Goal: Information Seeking & Learning: Learn about a topic

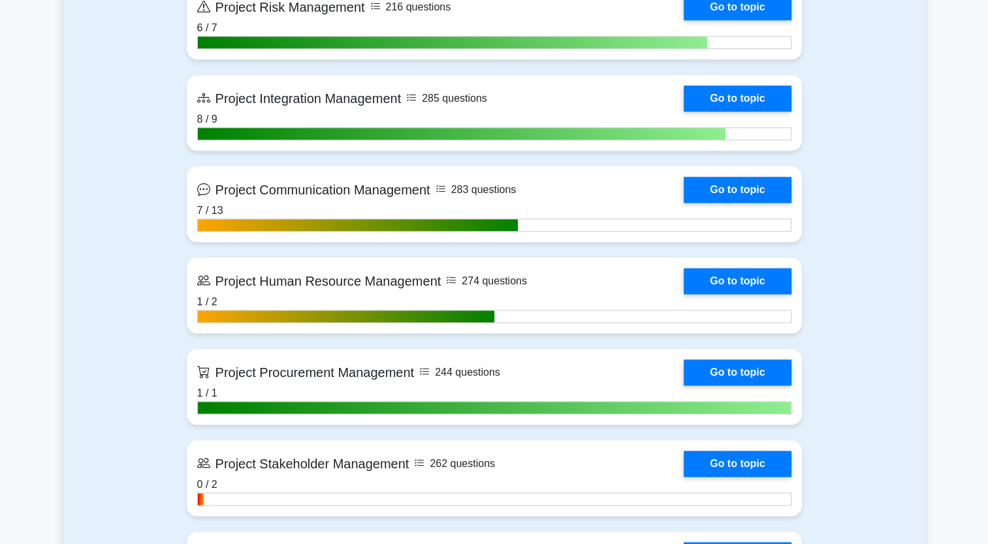
scroll to position [1501, 0]
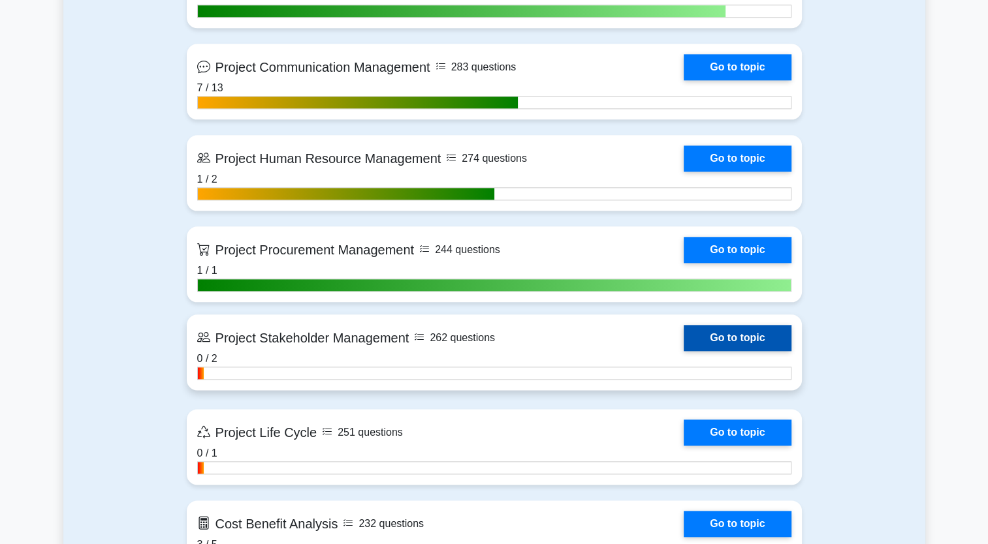
click at [749, 332] on link "Go to topic" at bounding box center [736, 338] width 107 height 26
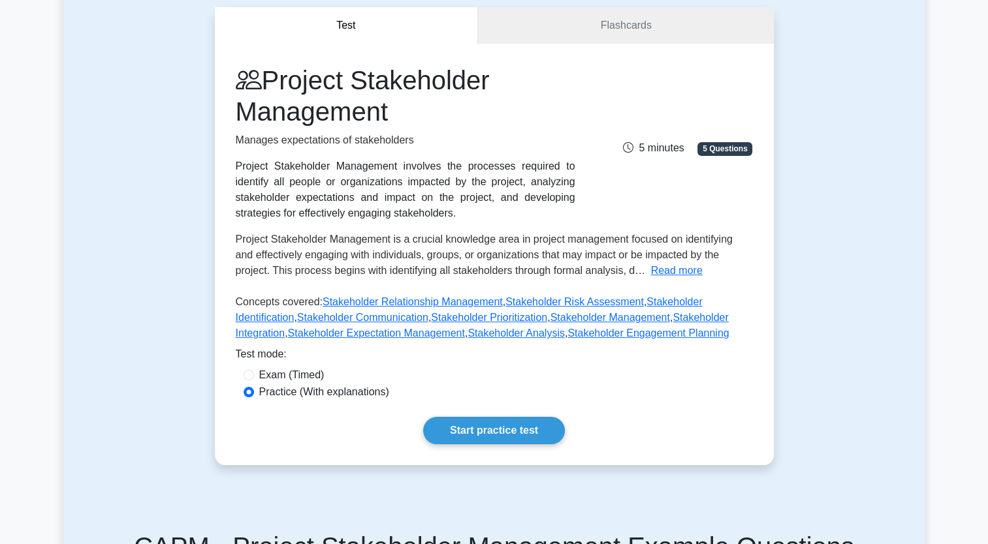
scroll to position [196, 0]
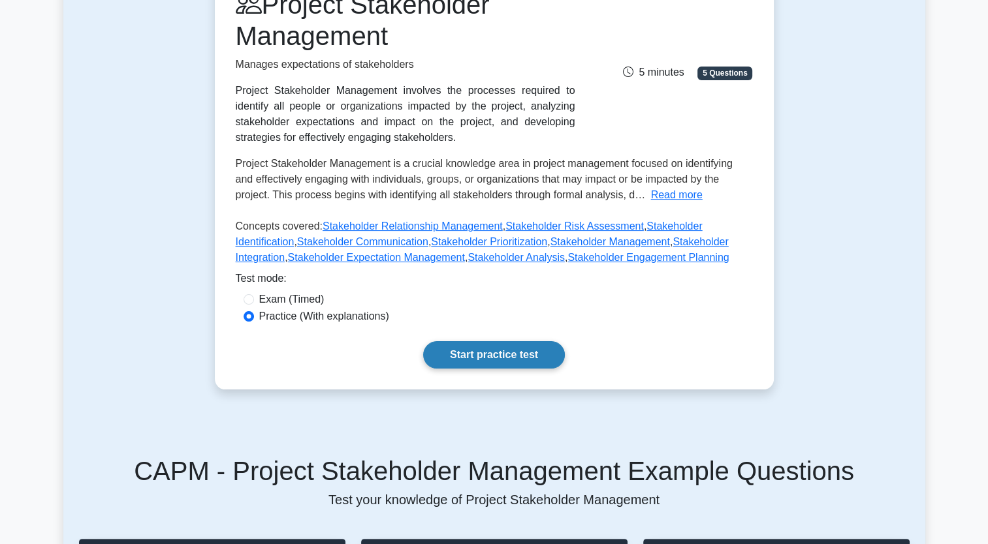
click at [537, 357] on link "Start practice test" at bounding box center [494, 354] width 142 height 27
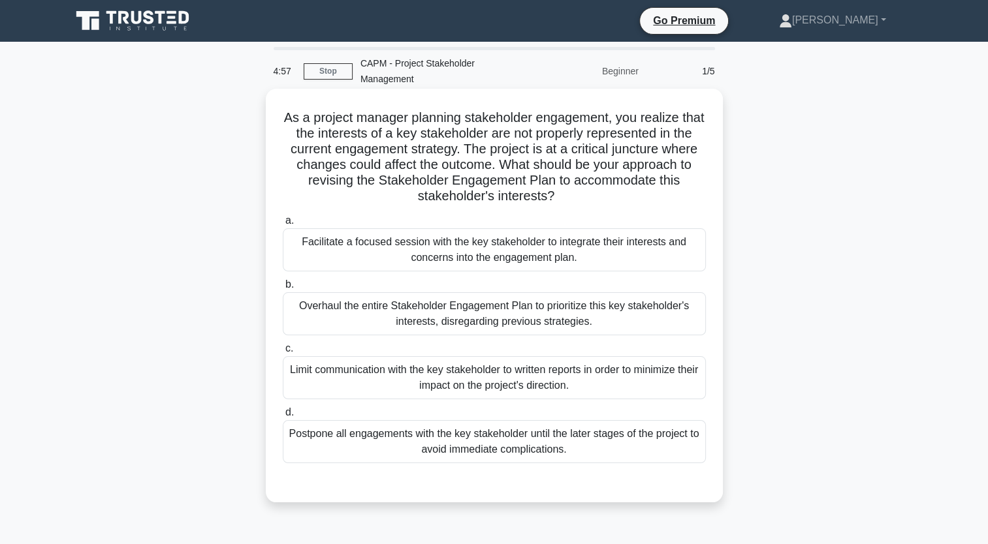
drag, startPoint x: 589, startPoint y: 459, endPoint x: 283, endPoint y: 122, distance: 454.7
click at [283, 122] on div "As a project manager planning stakeholder engagement, you realize that the inte…" at bounding box center [494, 295] width 446 height 403
copy div "As a project manager planning stakeholder engagement, you realize that the inte…"
click at [422, 252] on div "Facilitate a focused session with the key stakeholder to integrate their intere…" at bounding box center [494, 249] width 423 height 43
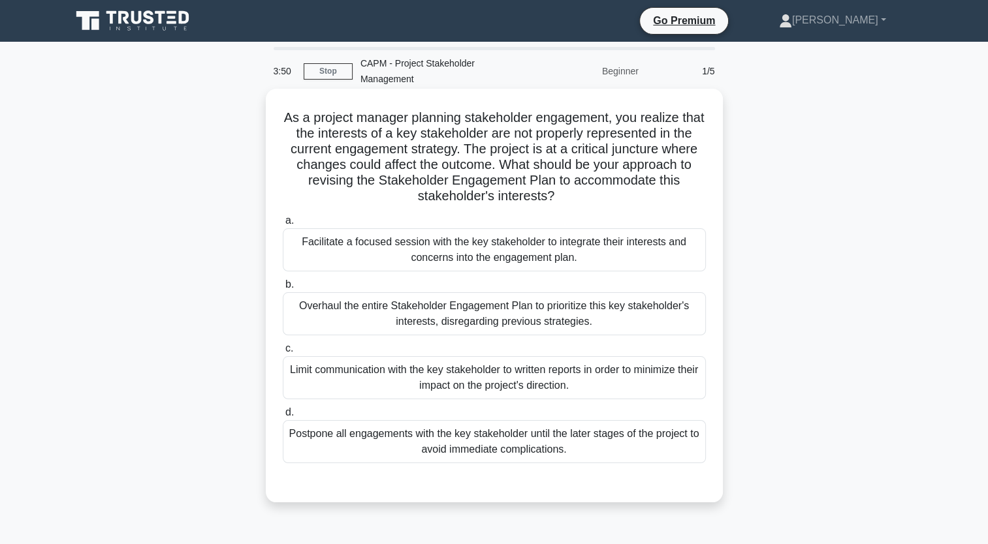
click at [283, 225] on input "a. Facilitate a focused session with the key stakeholder to integrate their int…" at bounding box center [283, 221] width 0 height 8
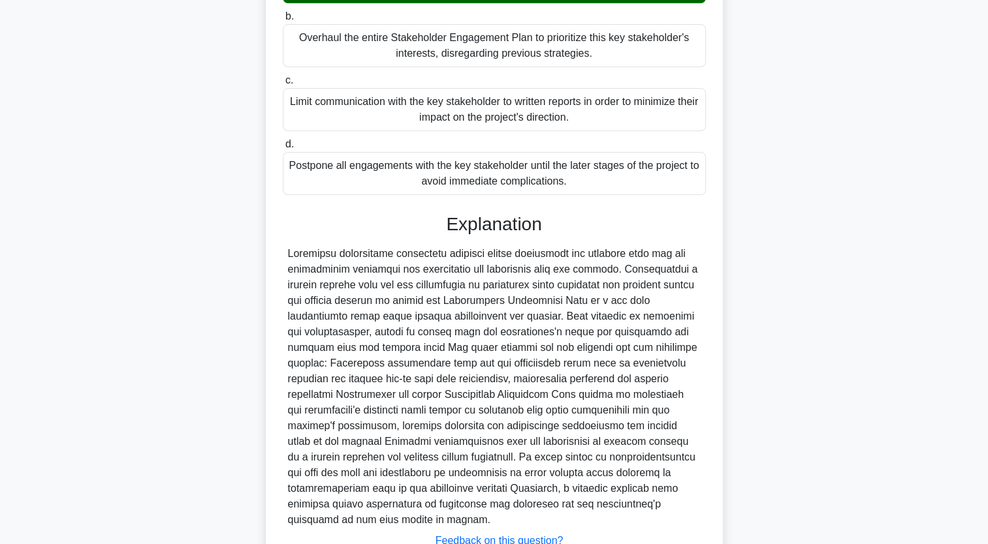
scroll to position [369, 0]
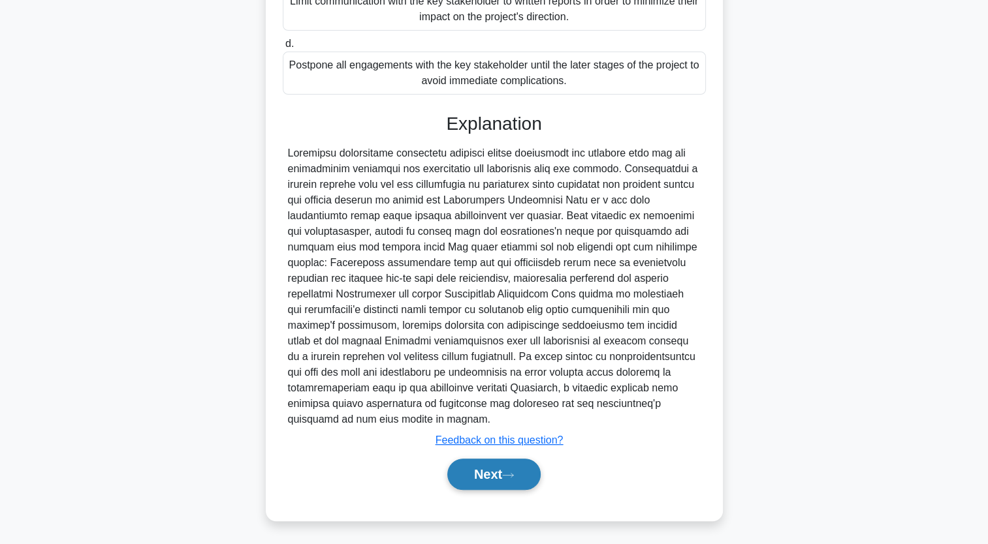
click at [497, 481] on button "Next" at bounding box center [493, 474] width 93 height 31
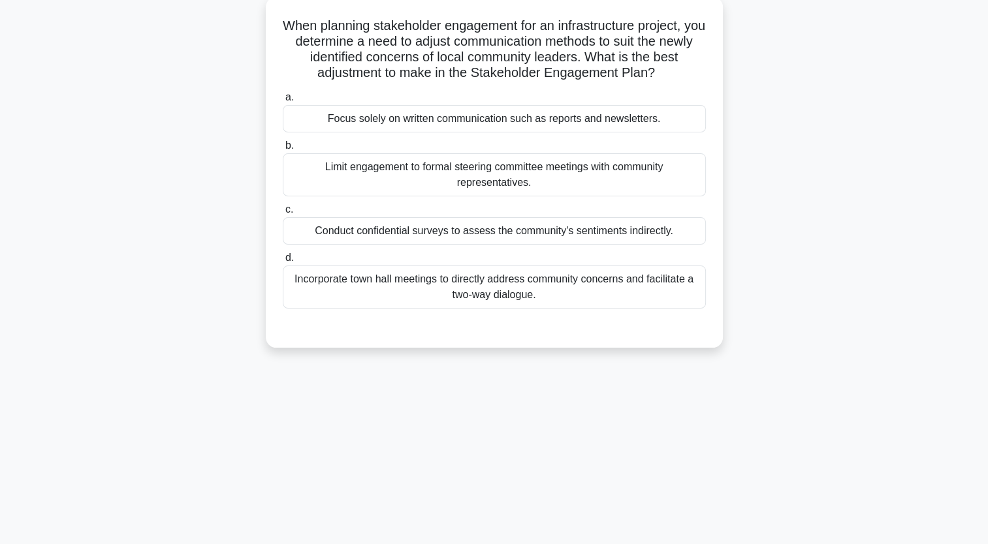
scroll to position [0, 0]
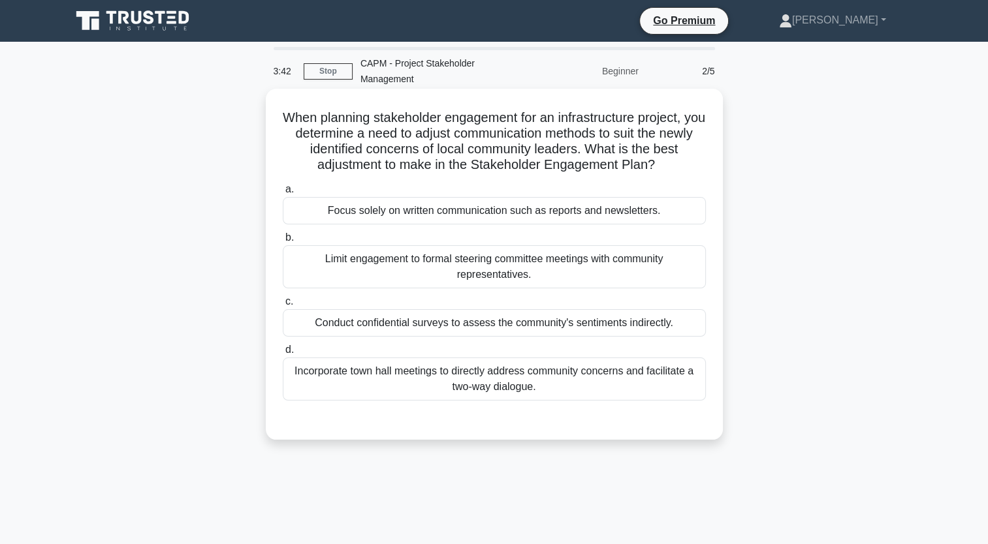
drag, startPoint x: 544, startPoint y: 388, endPoint x: 278, endPoint y: 117, distance: 379.9
click at [278, 117] on div "When planning stakeholder engagement for an infrastructure project, you determi…" at bounding box center [494, 264] width 446 height 341
copy div "When planning stakeholder engagement for an infrastructure project, you determi…"
click at [561, 375] on div "Incorporate town hall meetings to directly address community concerns and facil…" at bounding box center [494, 379] width 423 height 43
click at [283, 354] on input "d. Incorporate town hall meetings to directly address community concerns and fa…" at bounding box center [283, 350] width 0 height 8
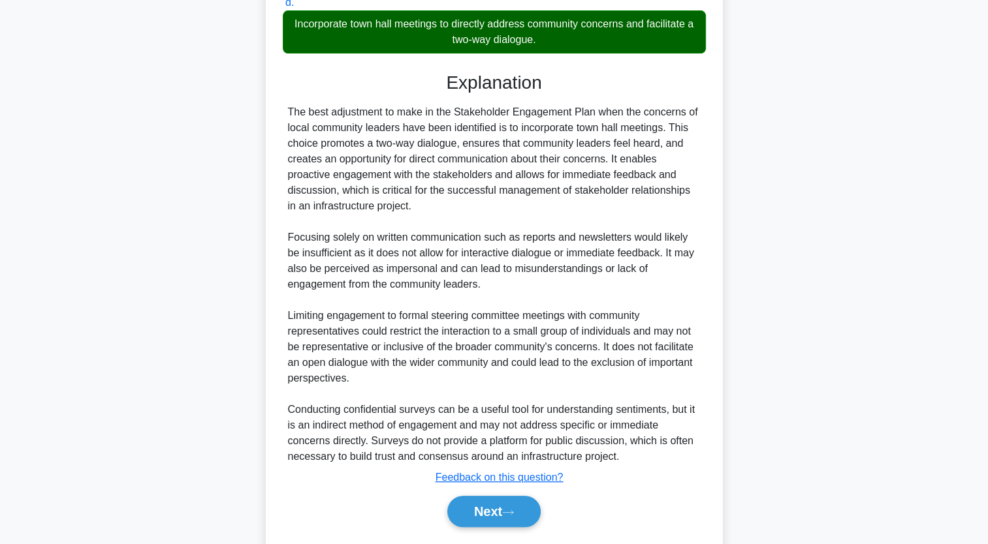
scroll to position [384, 0]
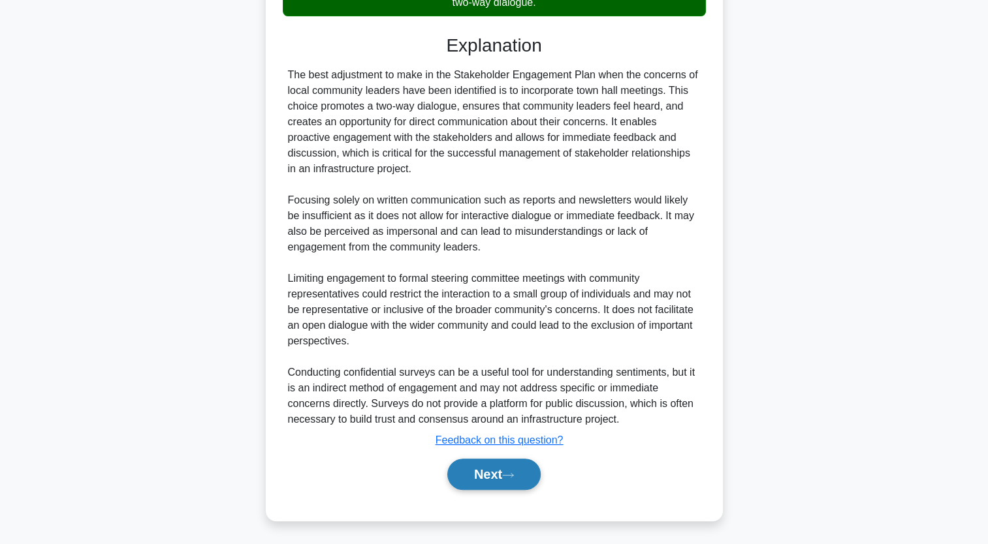
click at [529, 471] on button "Next" at bounding box center [493, 474] width 93 height 31
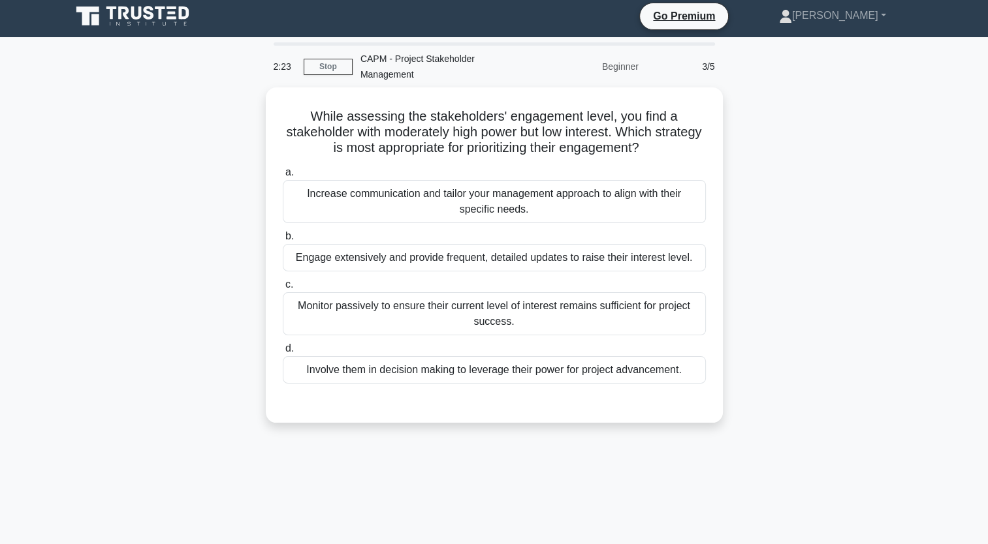
scroll to position [0, 0]
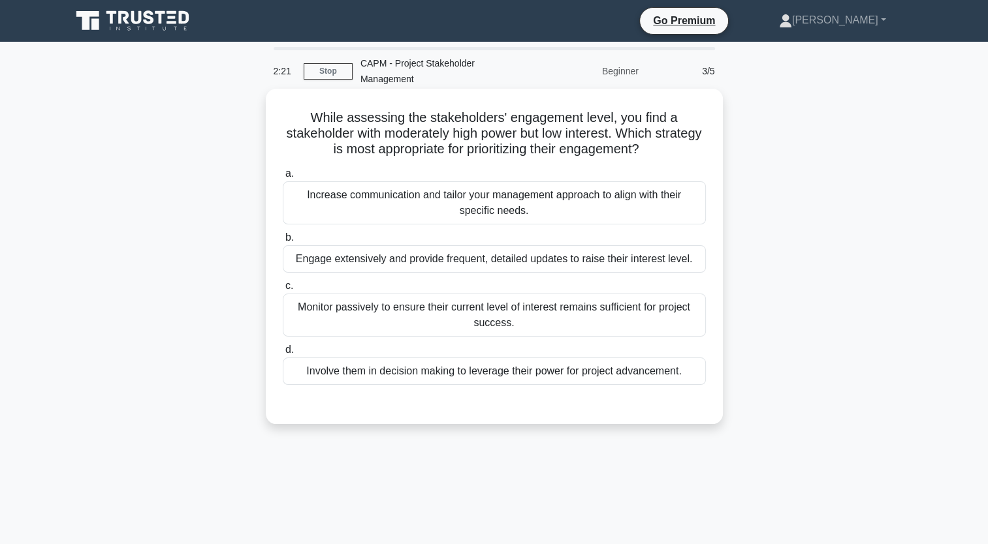
drag, startPoint x: 692, startPoint y: 378, endPoint x: 301, endPoint y: 118, distance: 469.4
click at [301, 118] on div "While assessing the stakeholders' engagement level, you find a stakeholder with…" at bounding box center [494, 256] width 446 height 325
copy div "While assessing the stakeholders' engagement level, you find a stakeholder with…"
click at [500, 210] on div "Increase communication and tailor your management approach to align with their …" at bounding box center [494, 202] width 423 height 43
click at [283, 178] on input "a. Increase communication and tailor your management approach to align with the…" at bounding box center [283, 174] width 0 height 8
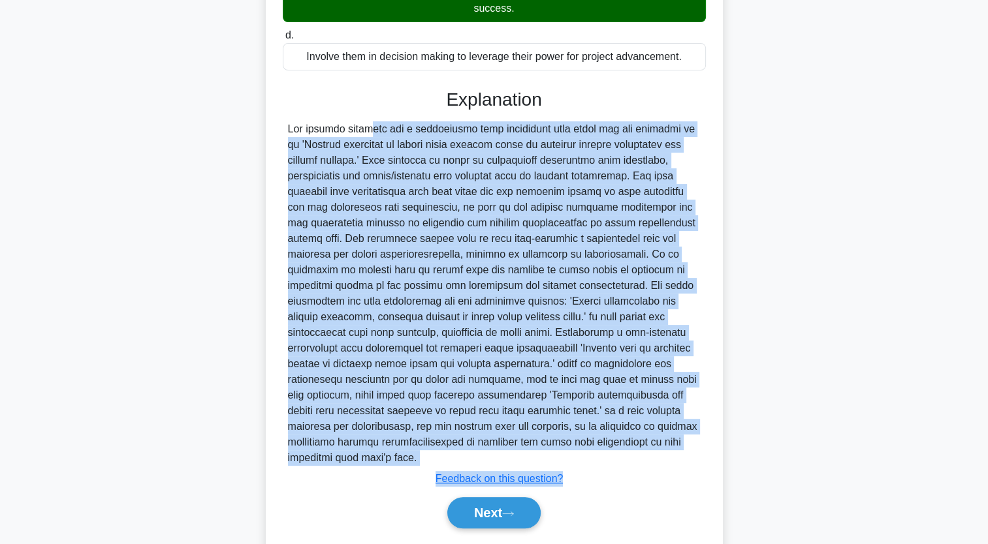
scroll to position [354, 0]
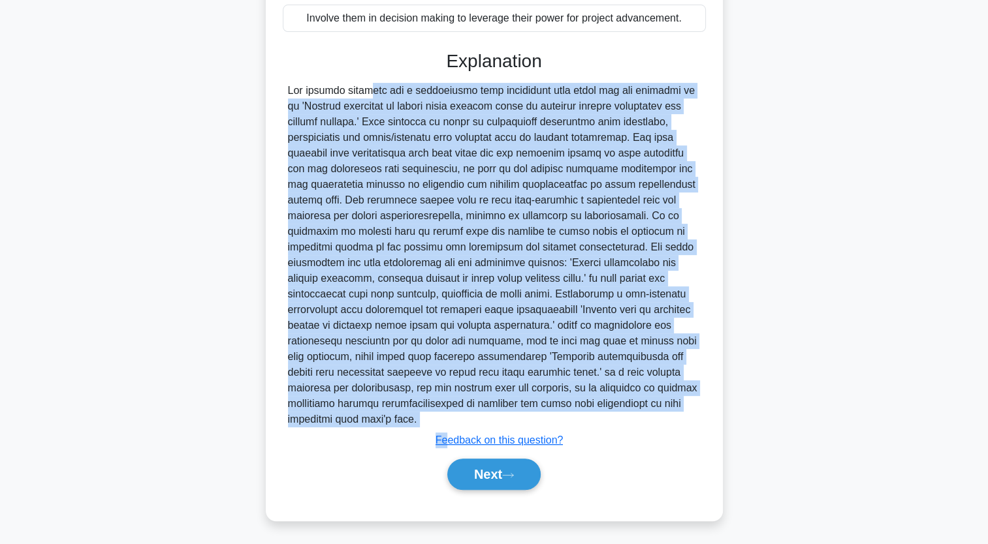
drag, startPoint x: 287, startPoint y: 247, endPoint x: 449, endPoint y: 427, distance: 242.2
click at [449, 427] on div "Explanation Submit feedback Feedback on this question? Next" at bounding box center [494, 272] width 423 height 445
copy div "The correct strategy for a stakeholder with moderately high power but low inter…"
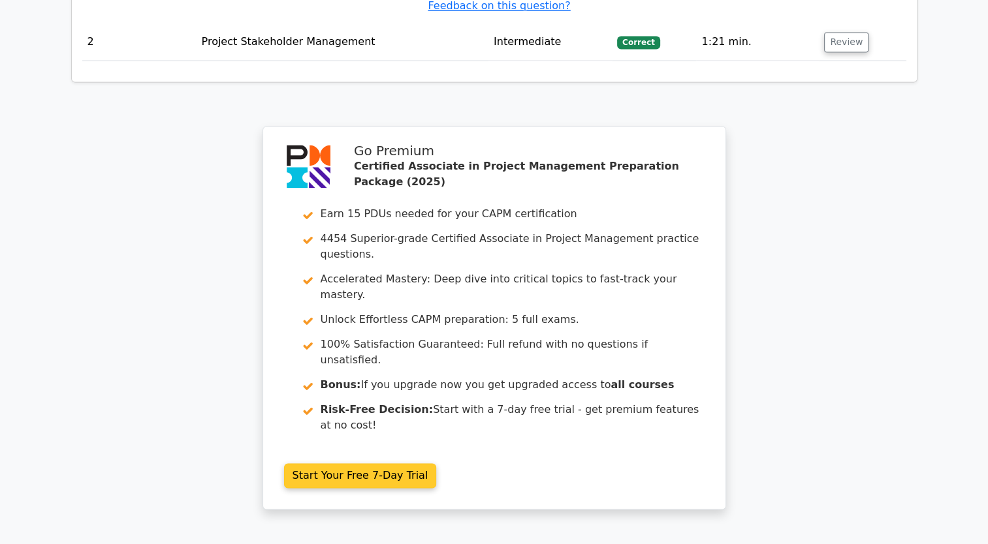
scroll to position [1947, 0]
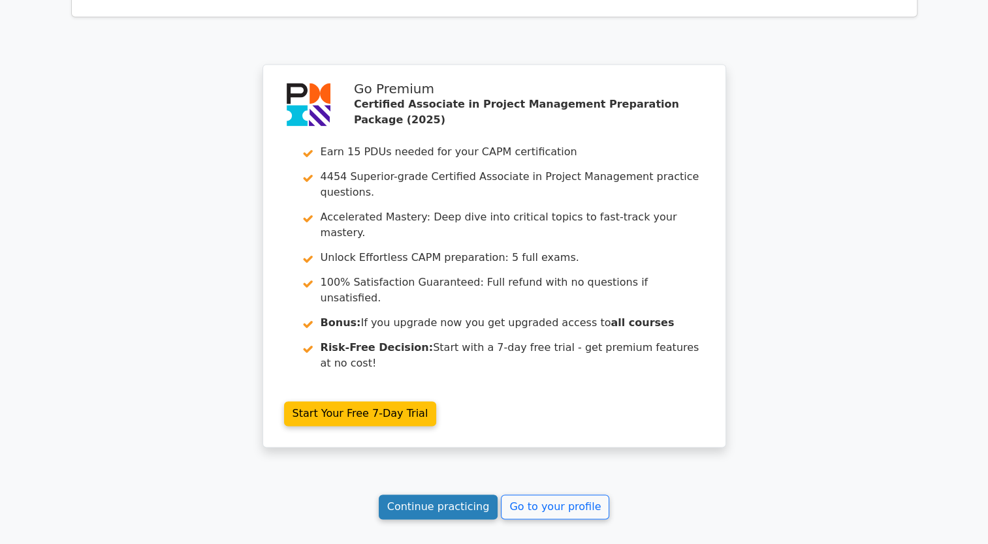
click at [457, 495] on link "Continue practicing" at bounding box center [438, 507] width 119 height 25
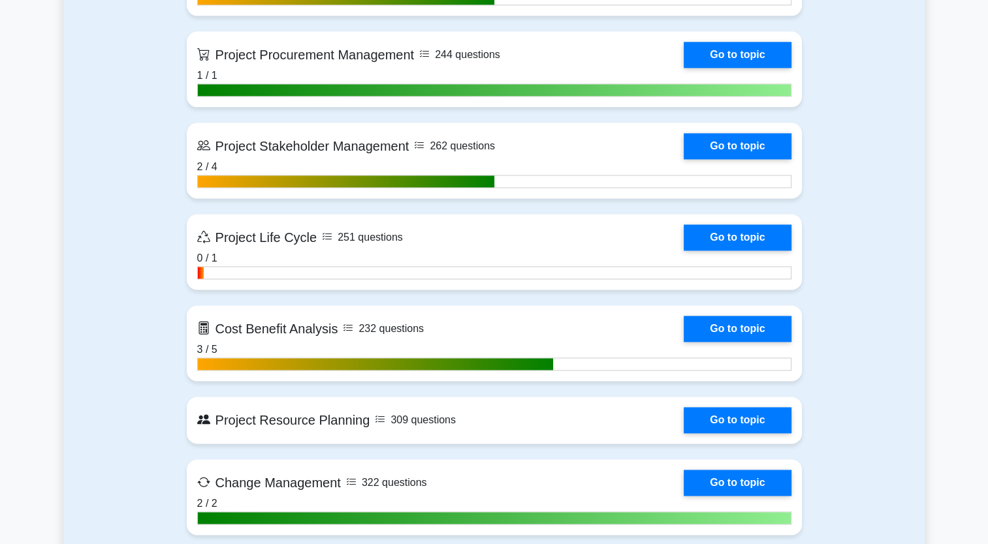
scroll to position [1762, 0]
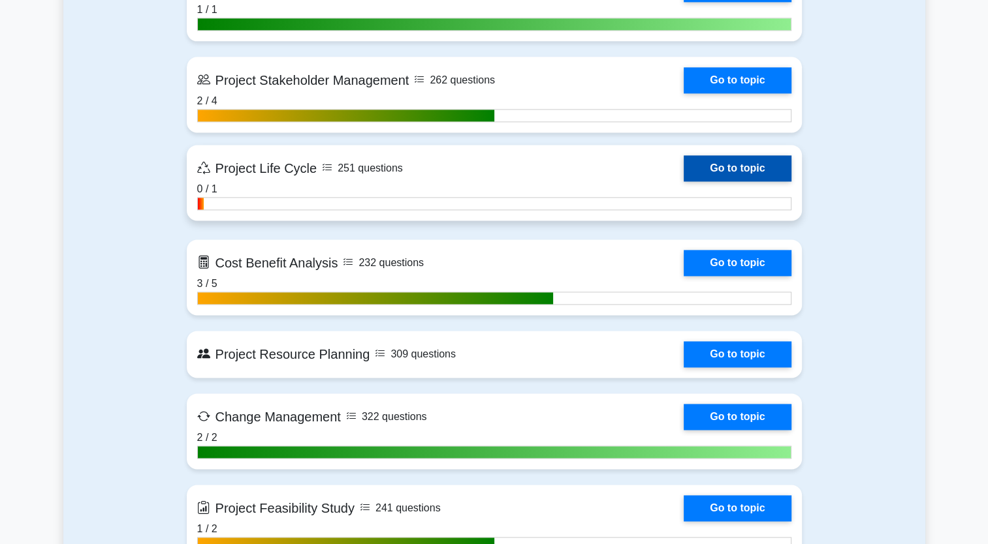
click at [771, 170] on link "Go to topic" at bounding box center [736, 168] width 107 height 26
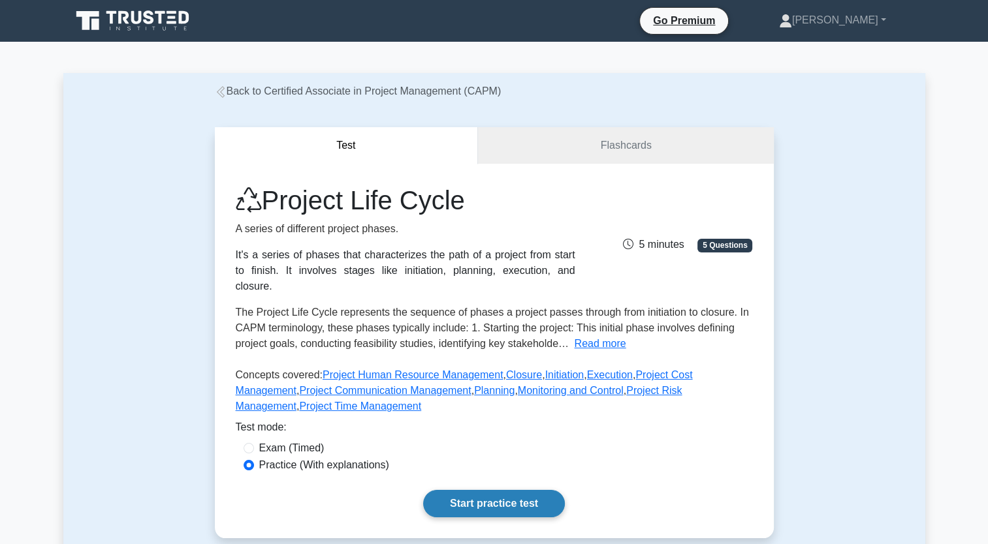
click at [554, 492] on link "Start practice test" at bounding box center [494, 503] width 142 height 27
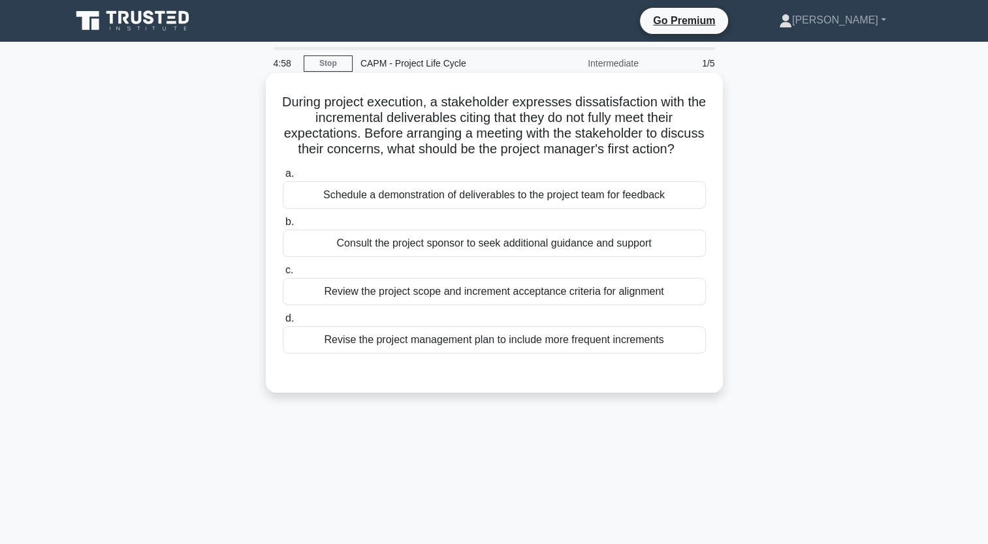
drag, startPoint x: 687, startPoint y: 362, endPoint x: 289, endPoint y: 103, distance: 474.7
click at [289, 103] on div "During project execution, a stakeholder expresses dissatisfaction with the incr…" at bounding box center [494, 232] width 446 height 309
copy div "During project execution, a stakeholder expresses dissatisfaction with the incr…"
click at [589, 257] on div "Consult the project sponsor to seek additional guidance and support" at bounding box center [494, 243] width 423 height 27
click at [283, 227] on input "b. Consult the project sponsor to seek additional guidance and support" at bounding box center [283, 222] width 0 height 8
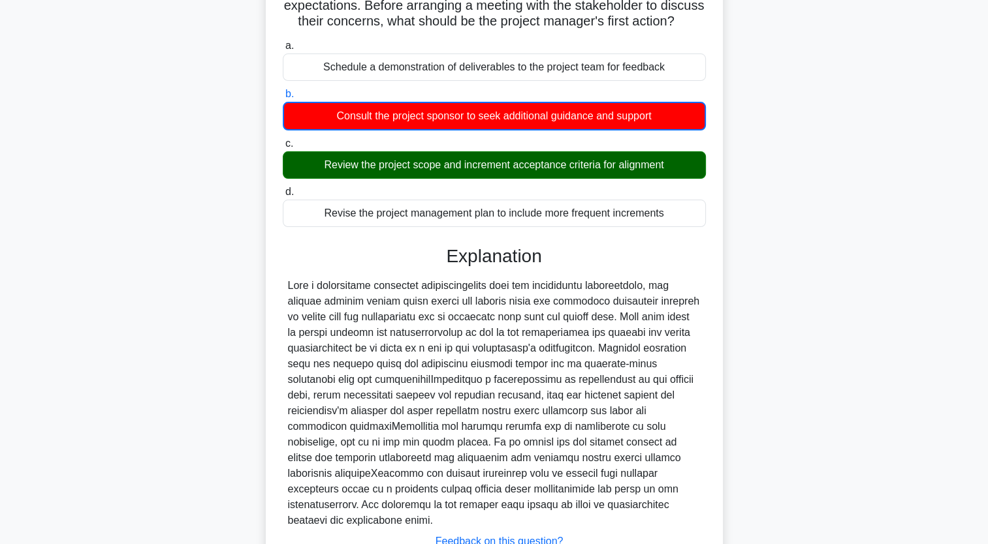
scroll to position [196, 0]
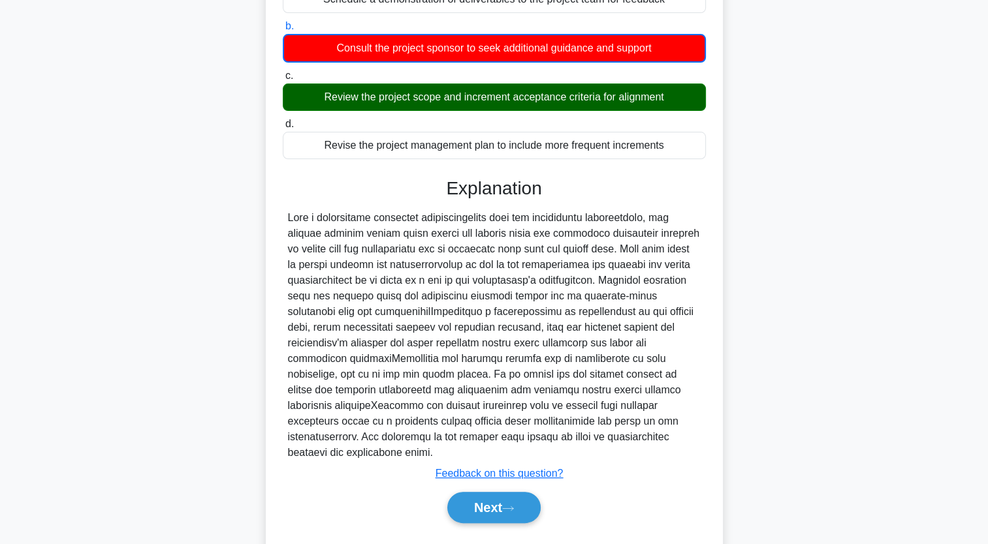
drag, startPoint x: 285, startPoint y: 234, endPoint x: 493, endPoint y: 462, distance: 308.2
click at [493, 461] on div at bounding box center [494, 335] width 423 height 251
copy div "When a stakeholder expresses dissatisfaction with the incremental deliverables,…"
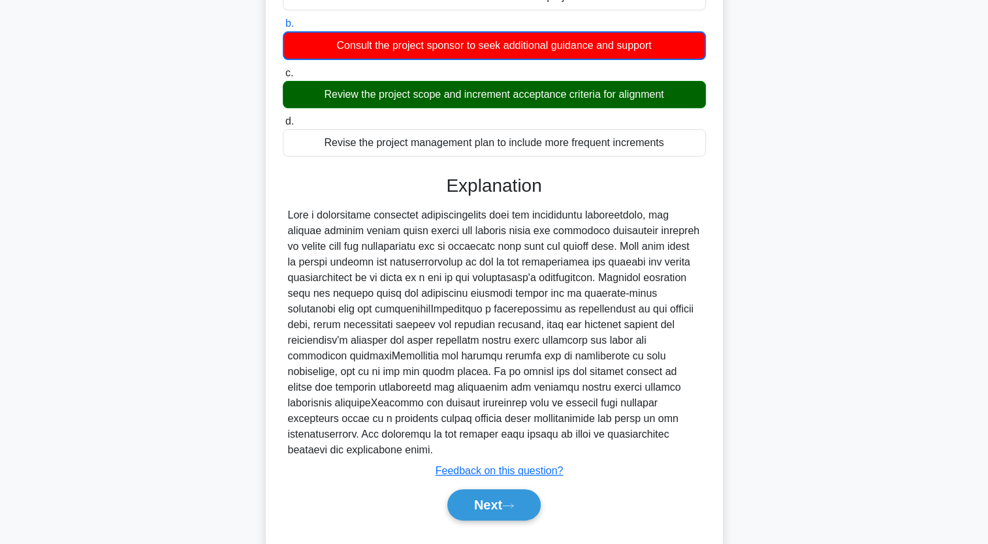
scroll to position [245, 0]
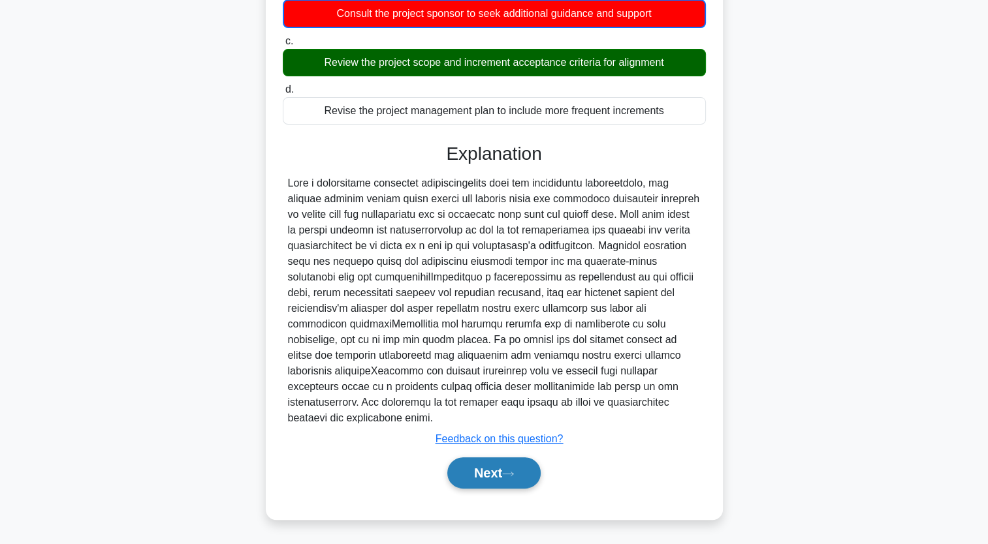
click at [529, 480] on button "Next" at bounding box center [493, 473] width 93 height 31
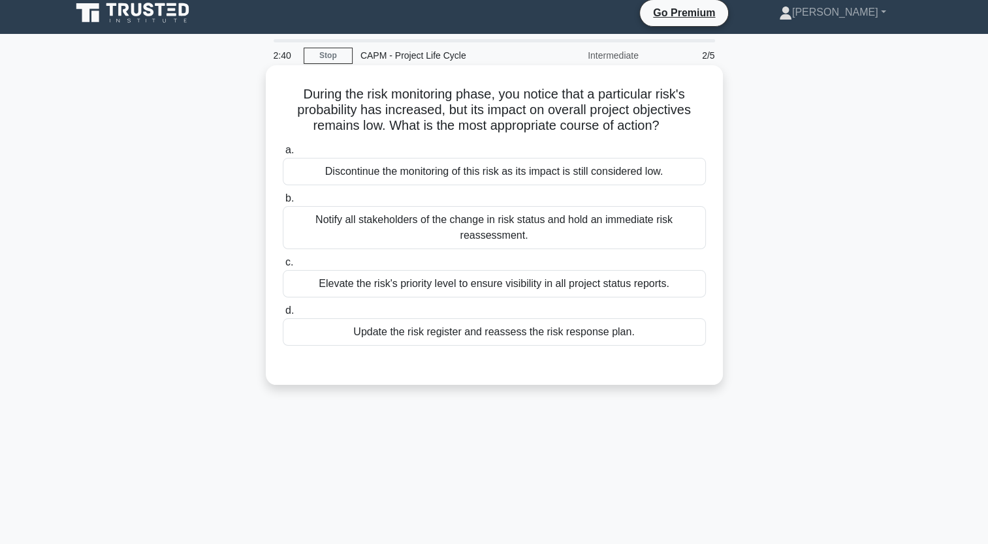
scroll to position [0, 0]
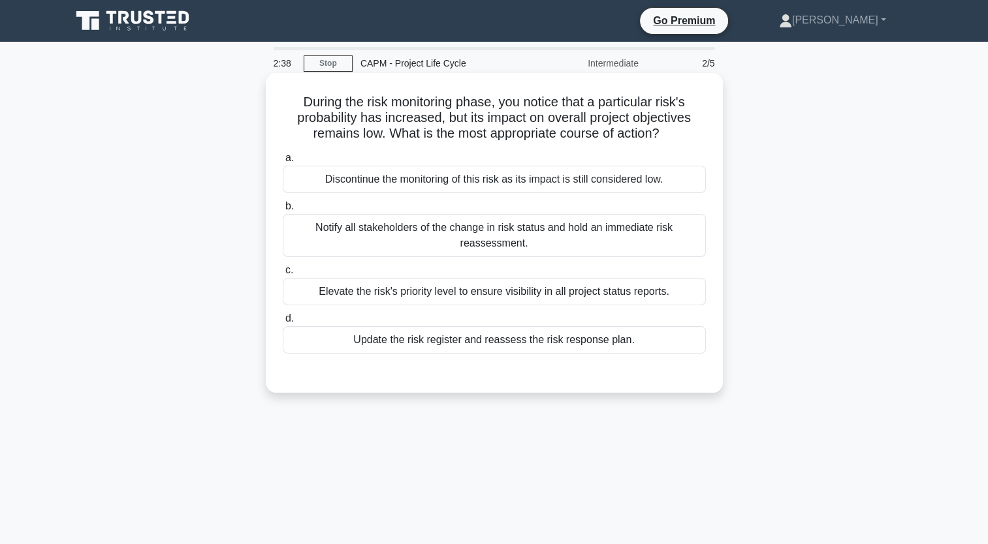
drag, startPoint x: 640, startPoint y: 344, endPoint x: 291, endPoint y: 98, distance: 426.7
click at [291, 98] on div "During the risk monitoring phase, you notice that a particular risk's probabili…" at bounding box center [494, 232] width 446 height 309
copy div "During the risk monitoring phase, you notice that a particular risk's probabili…"
click at [514, 344] on div "Update the risk register and reassess the risk response plan." at bounding box center [494, 339] width 423 height 27
click at [283, 323] on input "d. Update the risk register and reassess the risk response plan." at bounding box center [283, 319] width 0 height 8
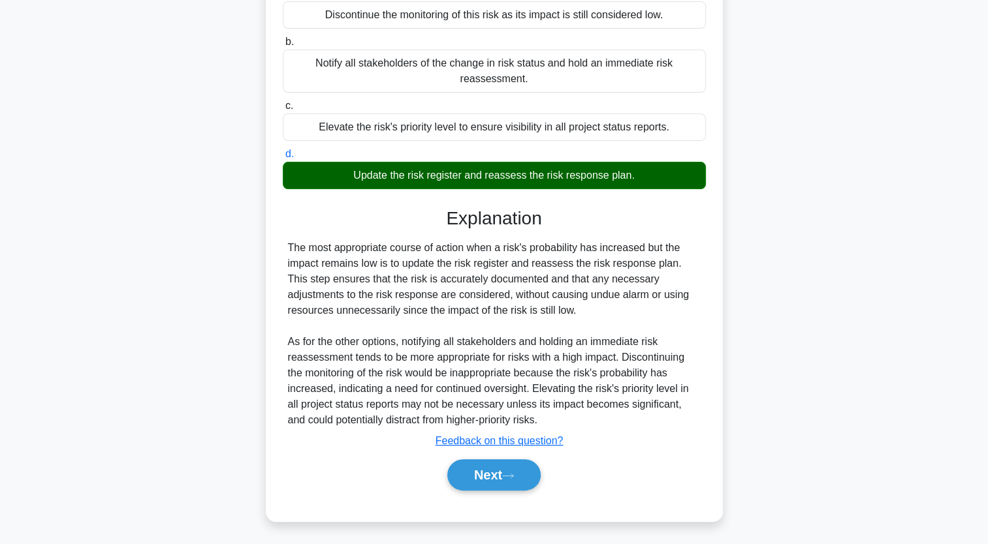
scroll to position [165, 0]
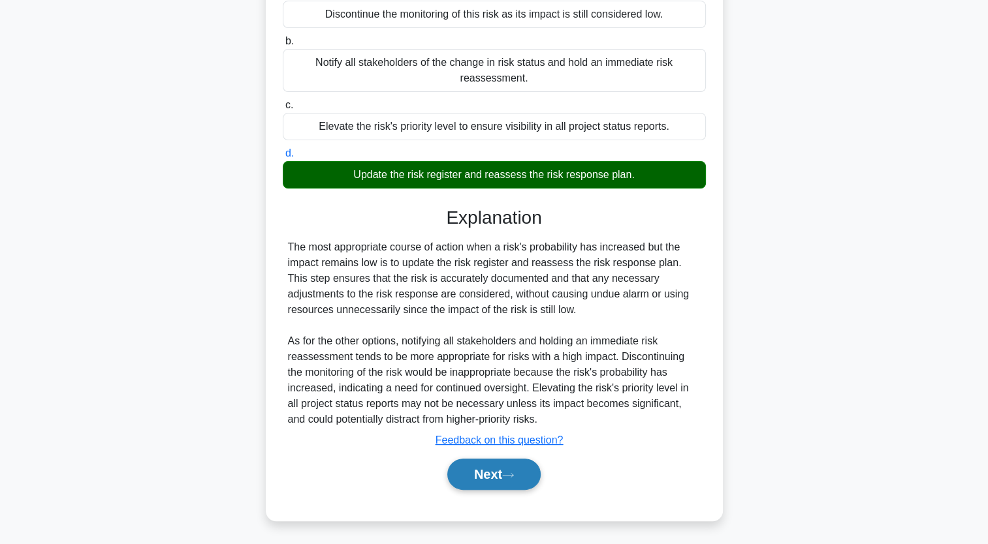
click at [506, 472] on button "Next" at bounding box center [493, 474] width 93 height 31
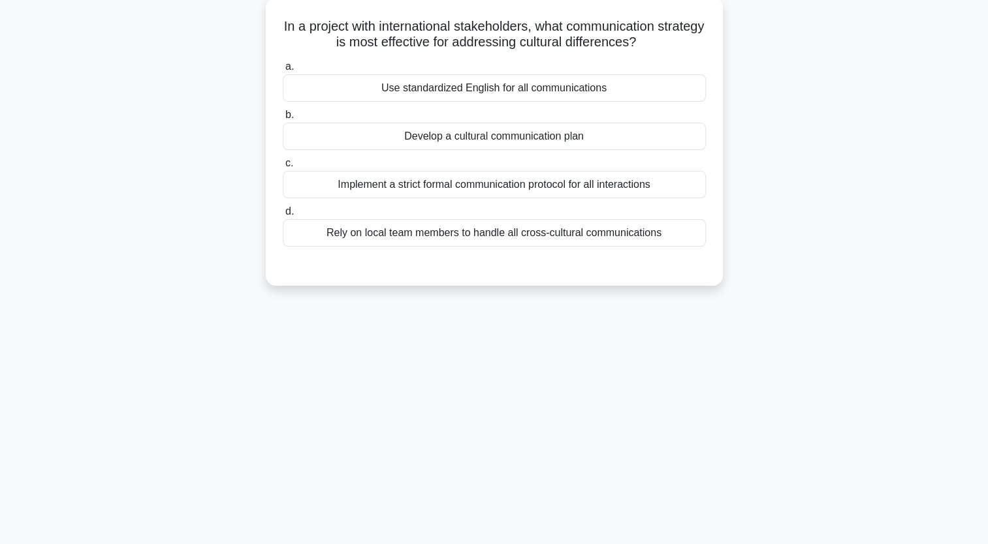
scroll to position [0, 0]
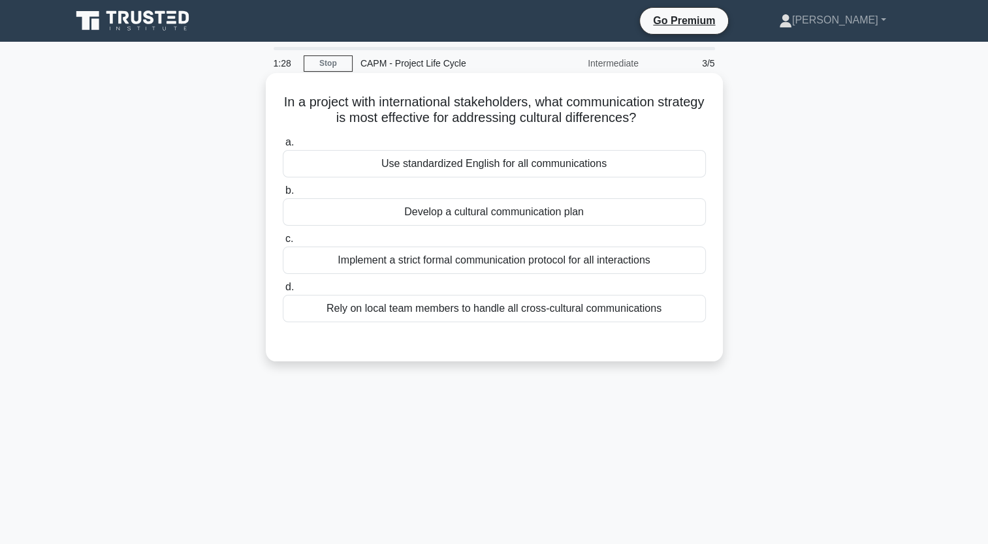
drag, startPoint x: 670, startPoint y: 311, endPoint x: 285, endPoint y: 85, distance: 446.2
click at [285, 85] on div "In a project with international stakeholders, what communication strategy is mo…" at bounding box center [494, 217] width 446 height 278
copy div "In a project with international stakeholders, what communication strategy is mo…"
click at [622, 261] on div "Implement a strict formal communication protocol for all interactions" at bounding box center [494, 260] width 423 height 27
click at [283, 243] on input "c. Implement a strict formal communication protocol for all interactions" at bounding box center [283, 239] width 0 height 8
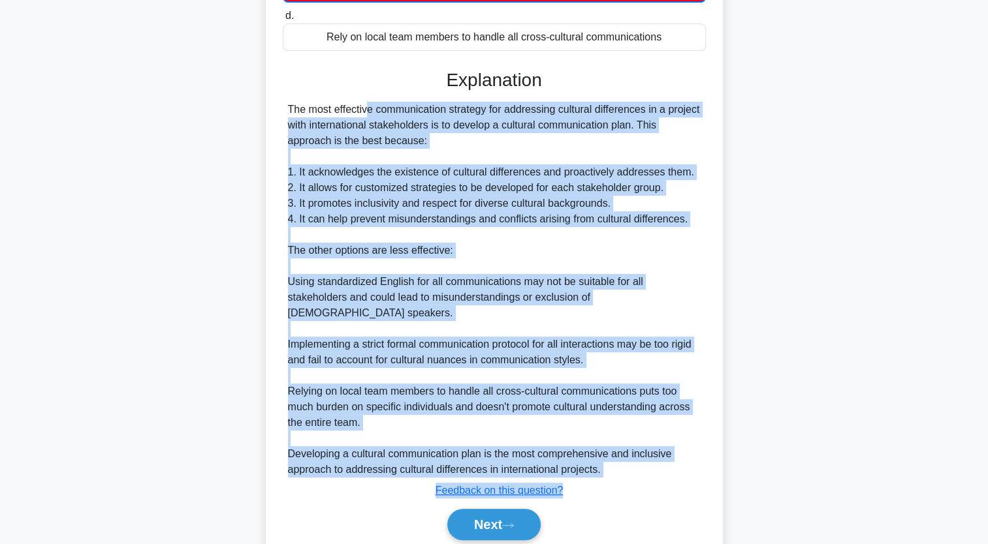
scroll to position [307, 0]
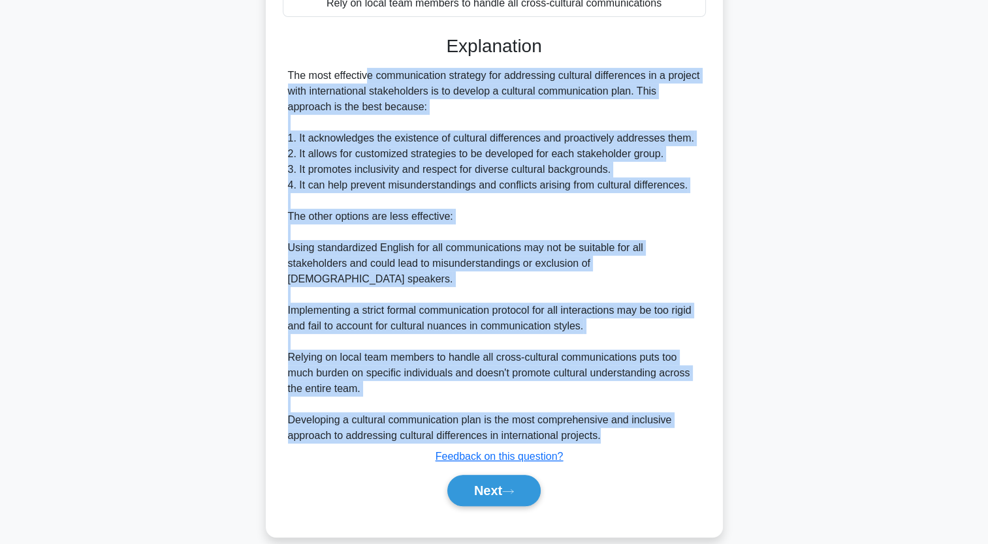
drag, startPoint x: 287, startPoint y: 249, endPoint x: 637, endPoint y: 430, distance: 393.8
click at [637, 430] on div "The most effective communication strategy for addressing cultural differences i…" at bounding box center [494, 256] width 413 height 376
copy div "The most effective communication strategy for addressing cultural differences i…"
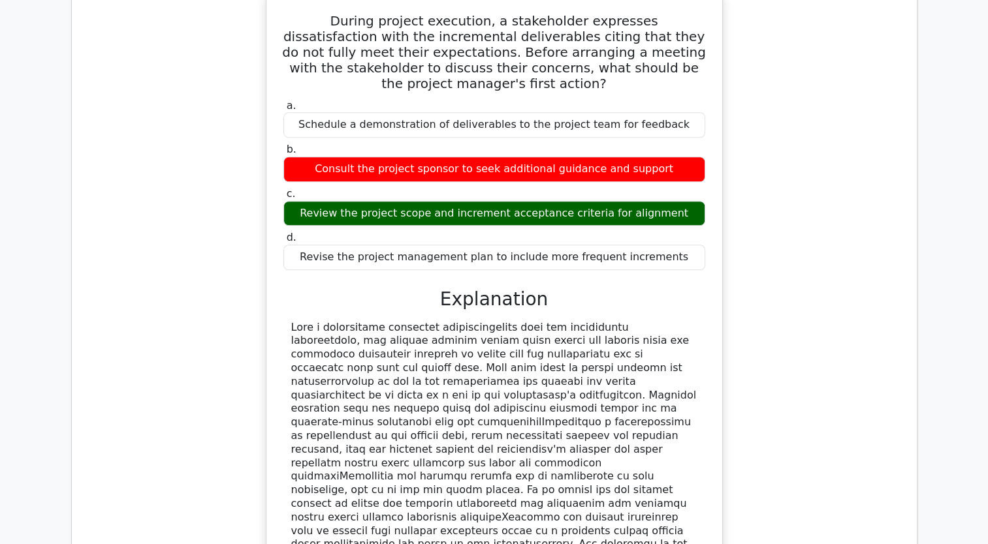
scroll to position [1175, 0]
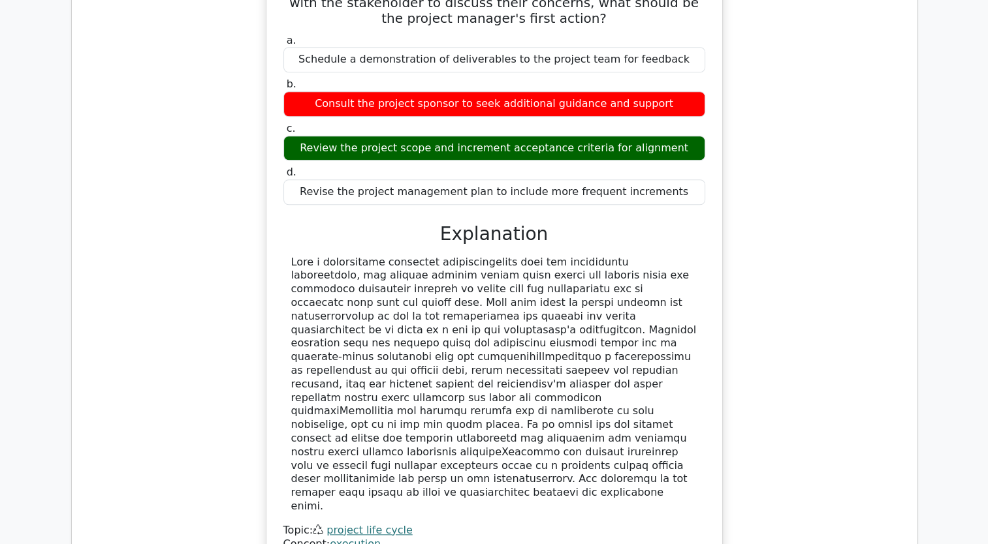
click at [585, 395] on div at bounding box center [494, 385] width 406 height 258
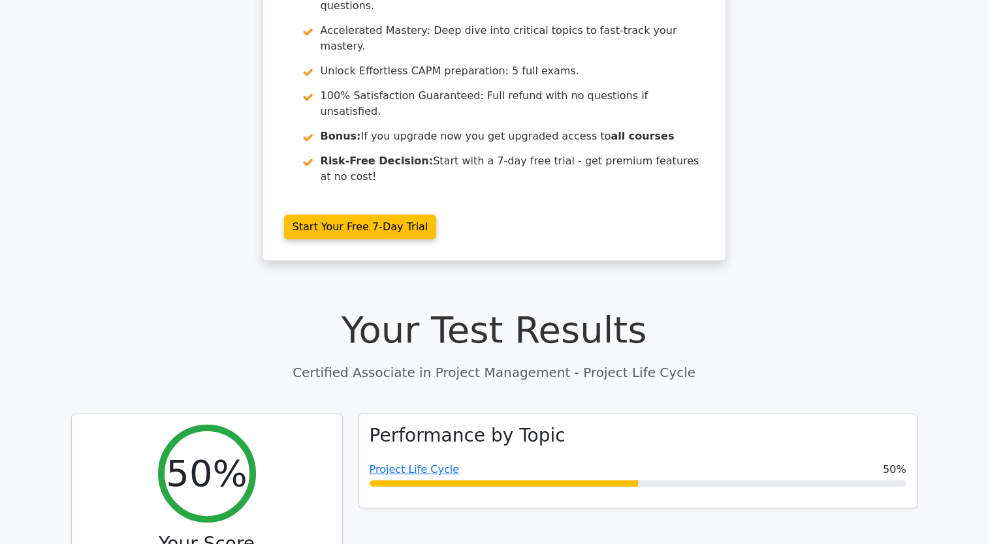
scroll to position [65, 0]
